Goal: Communication & Community: Answer question/provide support

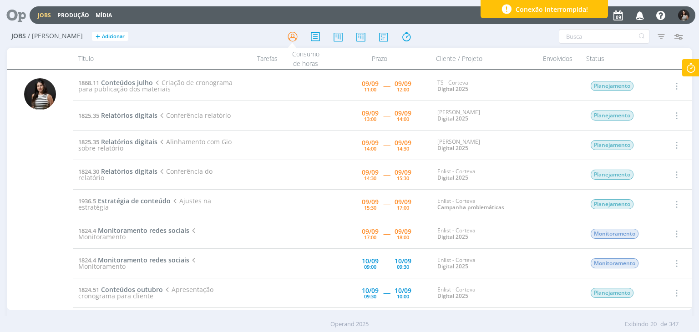
click at [692, 66] on icon at bounding box center [690, 68] width 16 height 18
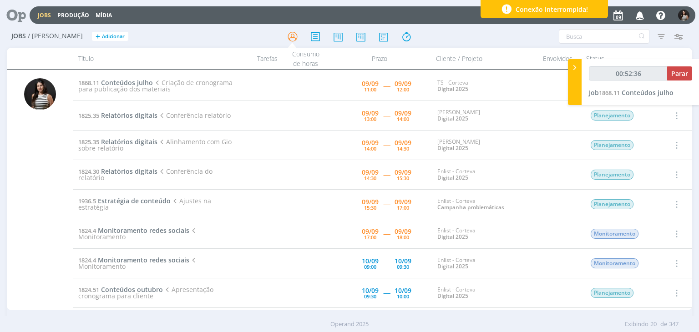
type input "00:52:37"
click at [683, 72] on span "Parar" at bounding box center [679, 73] width 17 height 9
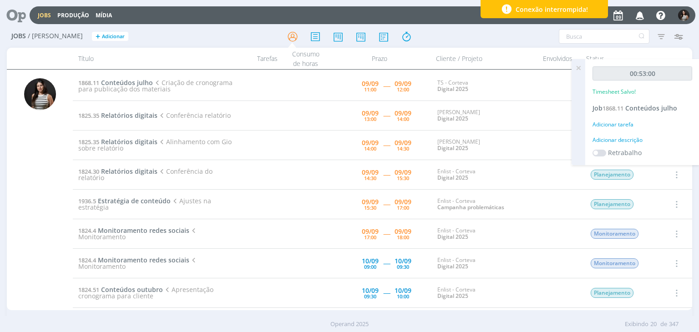
click at [579, 68] on icon at bounding box center [578, 68] width 16 height 18
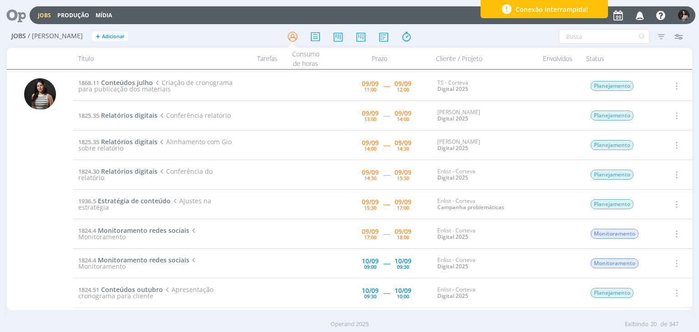
click at [673, 82] on icon "button" at bounding box center [675, 86] width 10 height 11
click at [659, 115] on link "Concluir" at bounding box center [650, 116] width 72 height 15
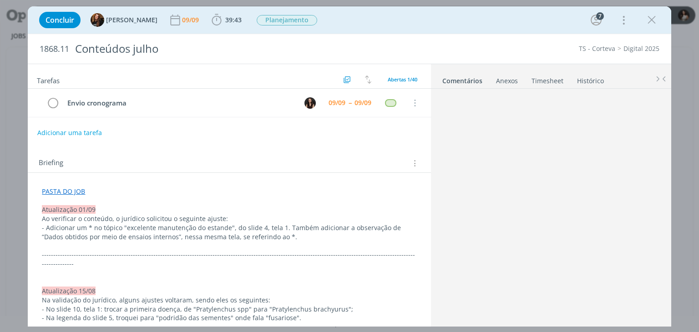
scroll to position [1130, 0]
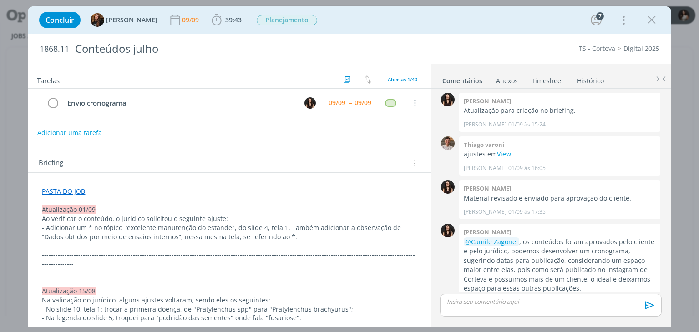
click at [550, 82] on link "Timesheet" at bounding box center [547, 78] width 33 height 13
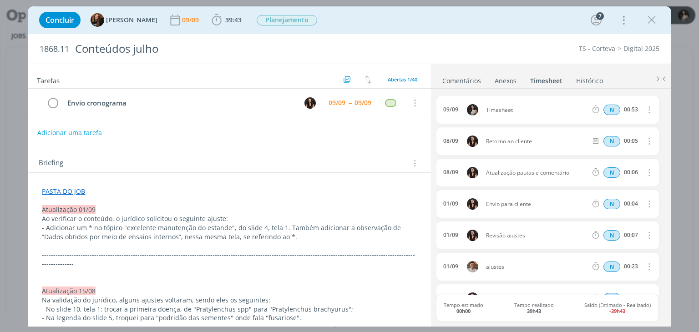
click at [646, 108] on icon "dialog" at bounding box center [648, 109] width 10 height 11
click at [627, 137] on link "Editar" at bounding box center [623, 139] width 72 height 15
drag, startPoint x: 527, startPoint y: 110, endPoint x: 487, endPoint y: 117, distance: 40.2
click at [487, 117] on div "09/09 11:42 Timesheet Selecione a tarefa N 00:53" at bounding box center [547, 110] width 222 height 28
click at [485, 75] on li "Comentários" at bounding box center [468, 78] width 52 height 13
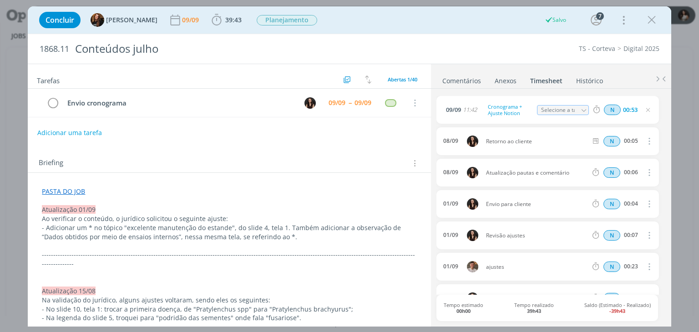
click at [469, 81] on link "Comentários" at bounding box center [462, 78] width 40 height 13
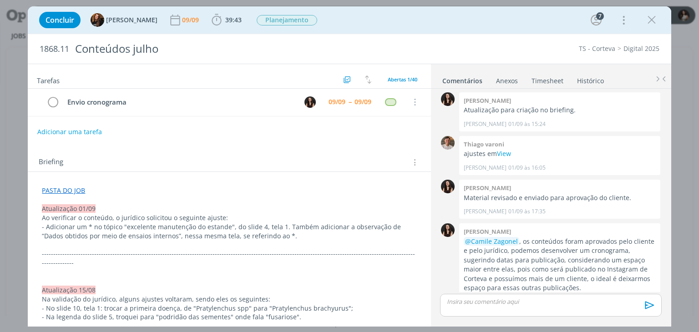
scroll to position [0, 0]
click at [59, 191] on link "PASTA DO JOB" at bounding box center [63, 191] width 43 height 9
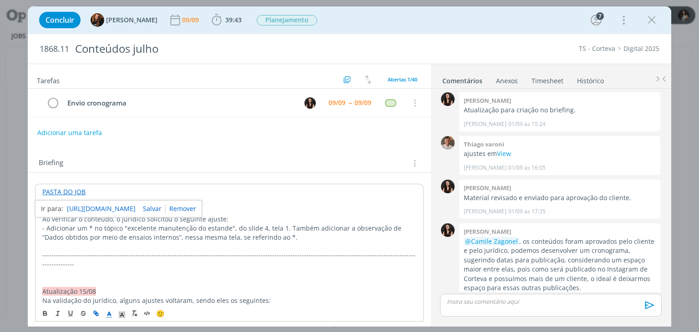
click at [105, 208] on link "https://sobeae.sharepoint.com/:f:/s/SOBEAE/Ep8Nk42cUWtJhlaHegG6bd4BmK0uLBFoOF4J…" at bounding box center [101, 209] width 69 height 12
click at [477, 304] on p "dialog" at bounding box center [550, 301] width 207 height 8
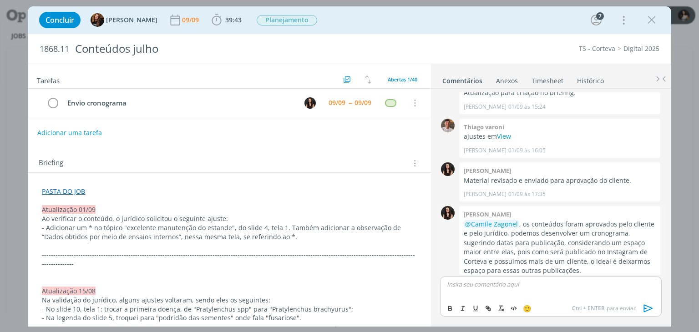
click at [635, 278] on img "dialog" at bounding box center [636, 285] width 14 height 14
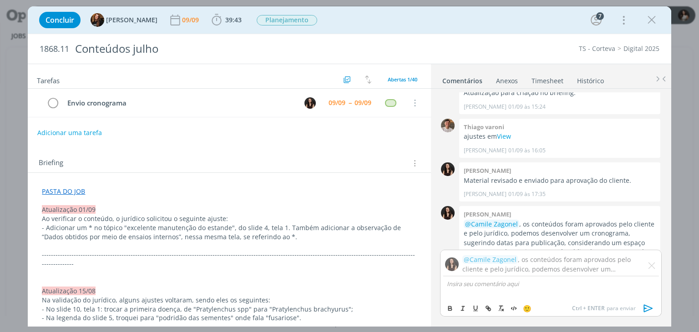
scroll to position [1173, 0]
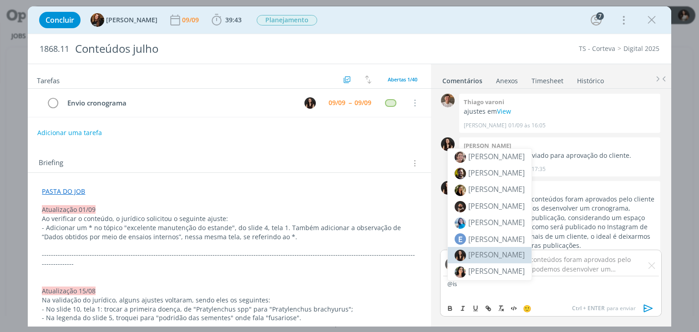
click at [491, 255] on span "[PERSON_NAME]" at bounding box center [496, 255] width 56 height 10
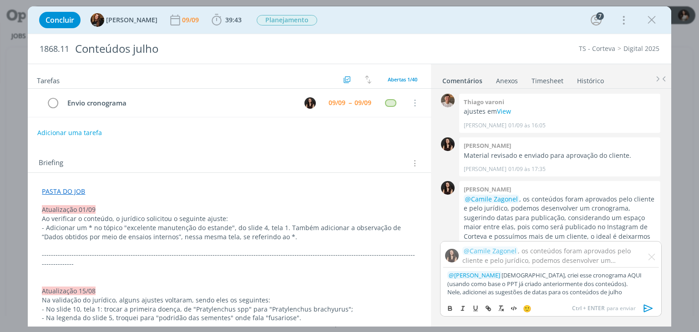
scroll to position [1181, 0]
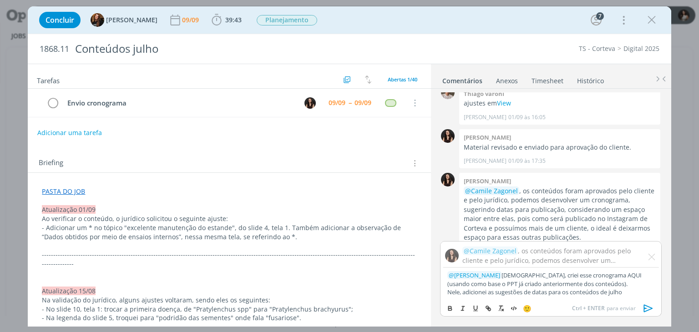
click at [528, 309] on span "🙂" at bounding box center [527, 308] width 9 height 9
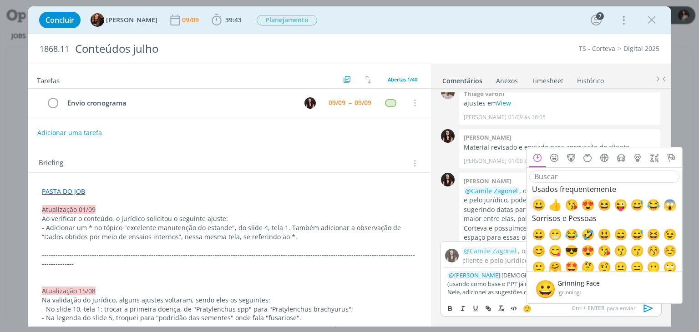
click at [543, 205] on span "😀" at bounding box center [537, 203] width 11 height 11
click at [505, 286] on p "﻿ @ Isabelle Silva ﻿ Isa, criei esse cronograma AQUI (usando como base o PPT já…" at bounding box center [550, 279] width 207 height 17
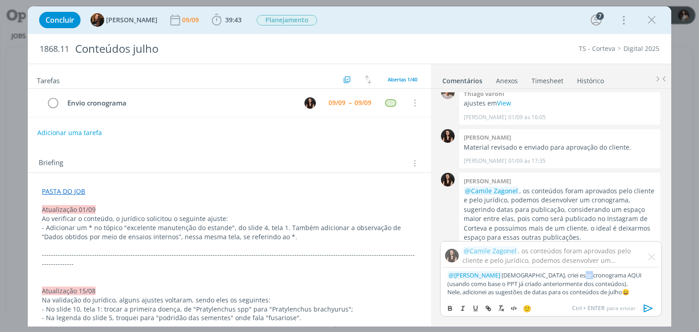
drag, startPoint x: 565, startPoint y: 275, endPoint x: 578, endPoint y: 274, distance: 12.3
click at [578, 274] on p "﻿ @ Isabelle Silva ﻿ Isa, criei esse cronograma AQUI (usando como base o PPT já…" at bounding box center [550, 279] width 207 height 17
drag, startPoint x: 579, startPoint y: 274, endPoint x: 564, endPoint y: 276, distance: 14.7
click at [564, 276] on p "﻿ @ Isabelle Silva ﻿ Isa, criei esse cronograma AQUI (usando como base o PPT já…" at bounding box center [550, 279] width 207 height 17
click at [451, 309] on icon "dialog" at bounding box center [449, 308] width 7 height 7
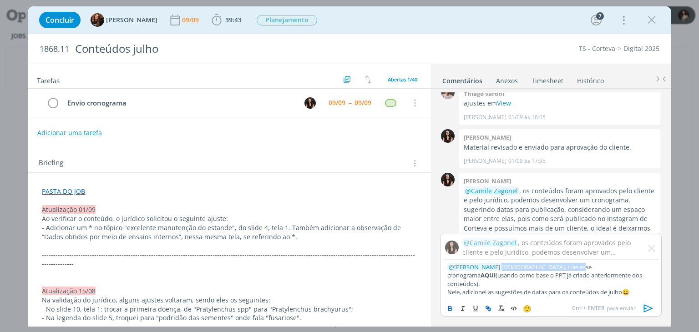
click at [489, 309] on line "dialog" at bounding box center [489, 309] width 2 height 2
type input "AQUI"
paste input "https://sobeae.sharepoint.com/:p:/r/sites/SOBEAE/_layouts/15/Doc.aspx?sourcedoc…"
type input "https://sobeae.sharepoint.com/:p:/r/sites/SOBEAE/_layouts/15/Doc.aspx?sourcedoc…"
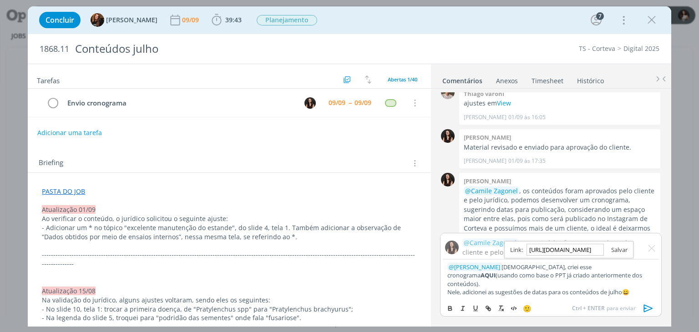
click at [622, 254] on link "dialog" at bounding box center [616, 250] width 24 height 8
click at [646, 293] on p "Nele, adicionei as sugestões de datas para os conteúdos de julho ﻿ 😀 ﻿" at bounding box center [550, 292] width 207 height 8
click at [646, 292] on p "Nele, adicionei as sugestões de datas para os conteúdos de julho ﻿ 😀 ﻿" at bounding box center [550, 292] width 207 height 8
click at [649, 311] on icon "dialog" at bounding box center [648, 309] width 14 height 14
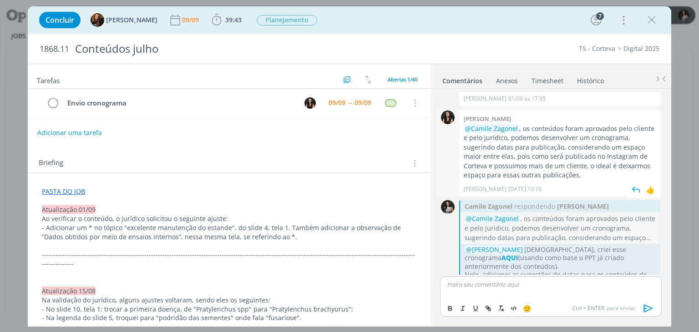
scroll to position [1246, 0]
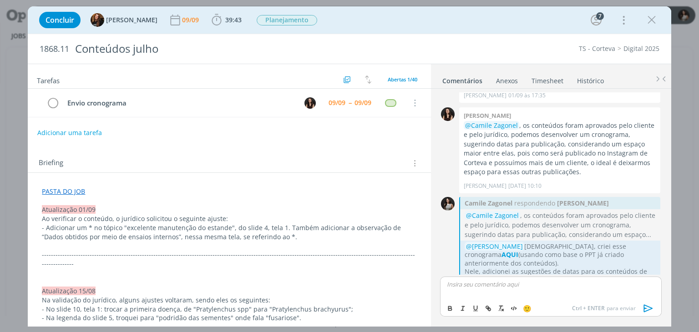
click at [546, 79] on link "Timesheet" at bounding box center [547, 78] width 33 height 13
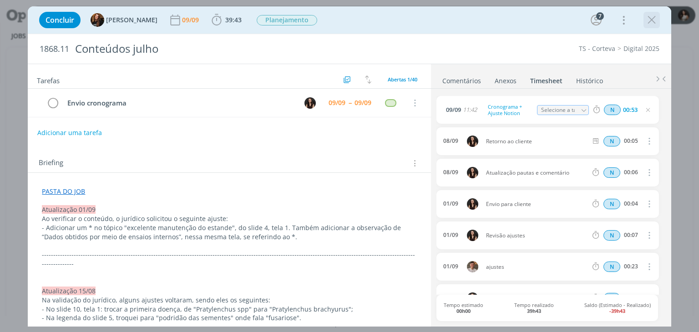
click at [648, 18] on icon "dialog" at bounding box center [652, 20] width 14 height 14
